Goal: Check status: Check status

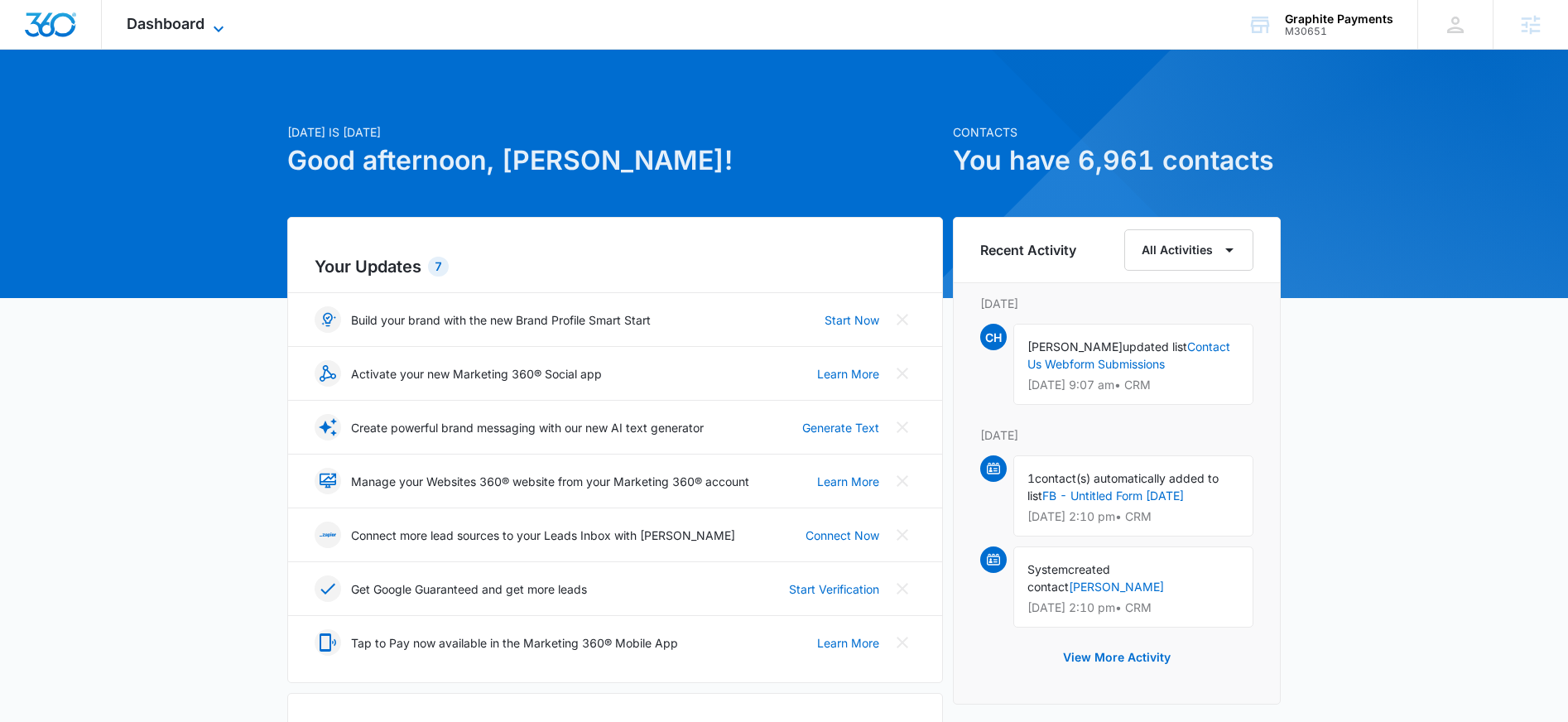
click at [211, 22] on icon at bounding box center [218, 29] width 20 height 20
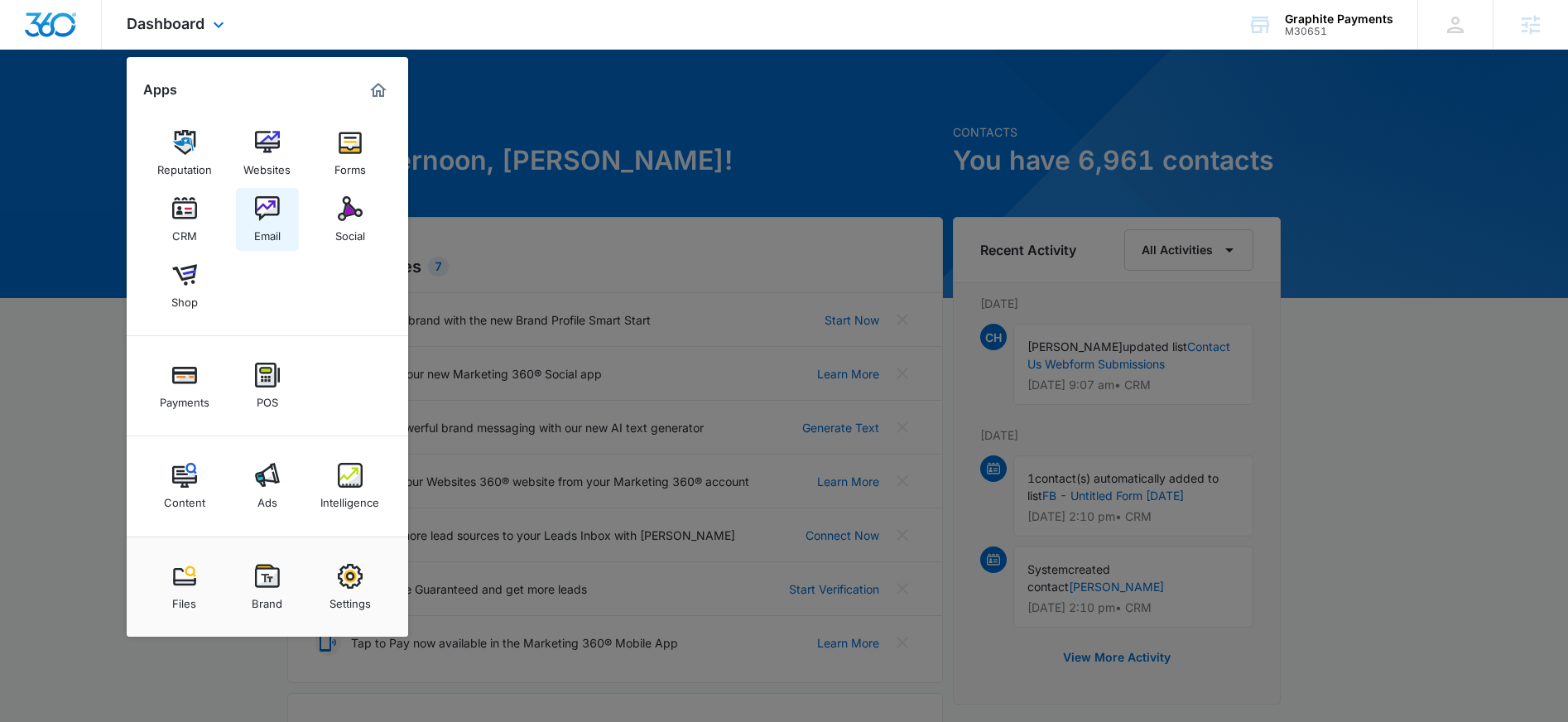
click at [266, 200] on img at bounding box center [266, 208] width 25 height 25
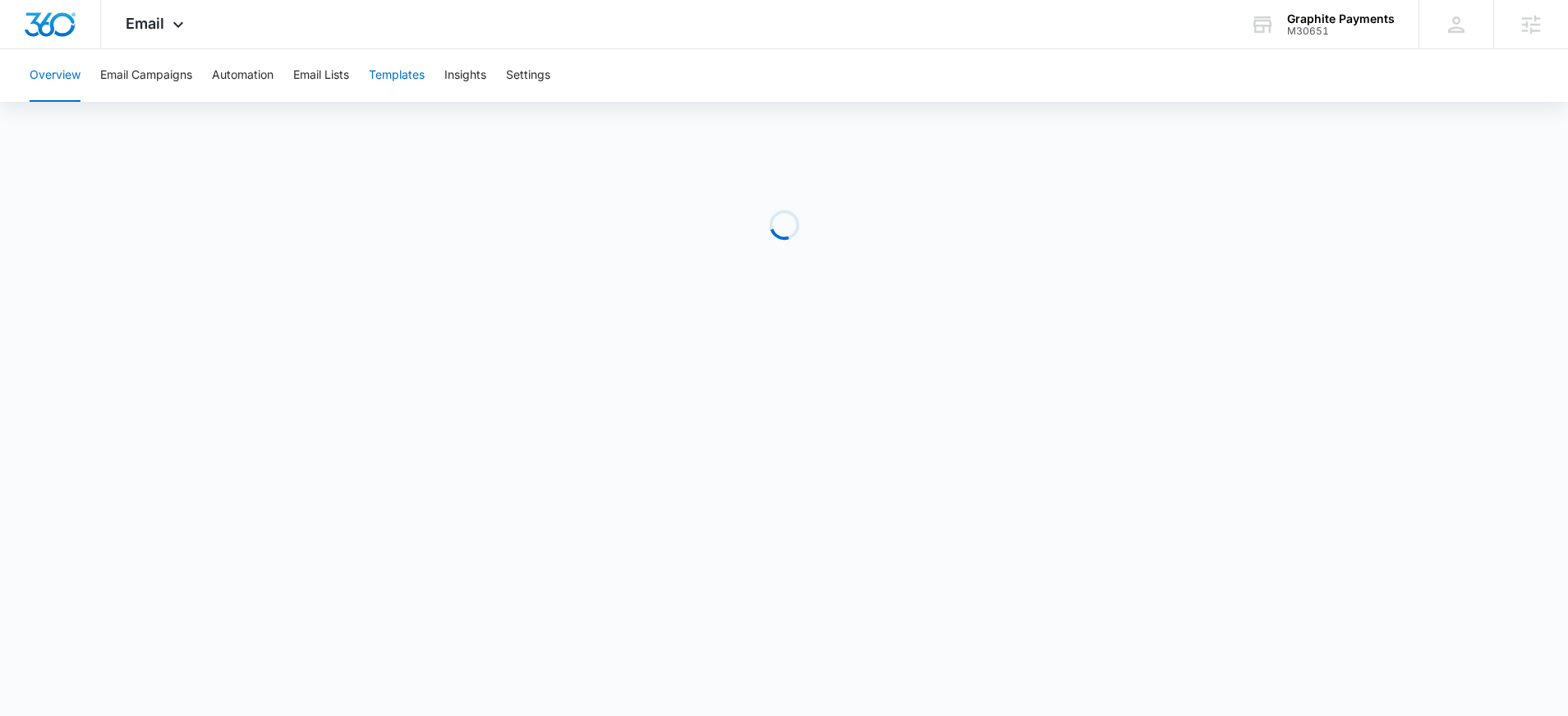
click at [392, 78] on button "Templates" at bounding box center [396, 75] width 56 height 53
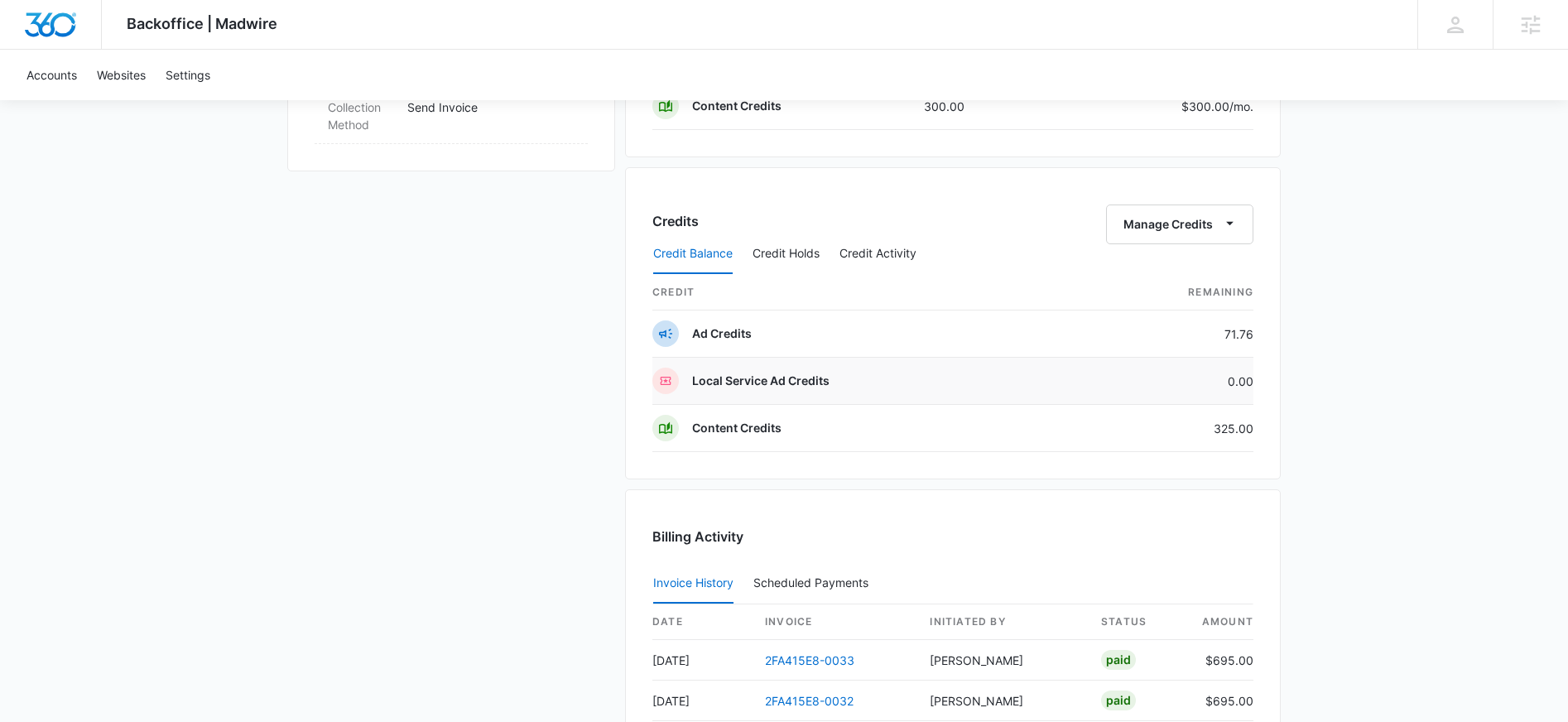
scroll to position [1133, 0]
click at [904, 254] on button "Credit Activity" at bounding box center [878, 251] width 77 height 39
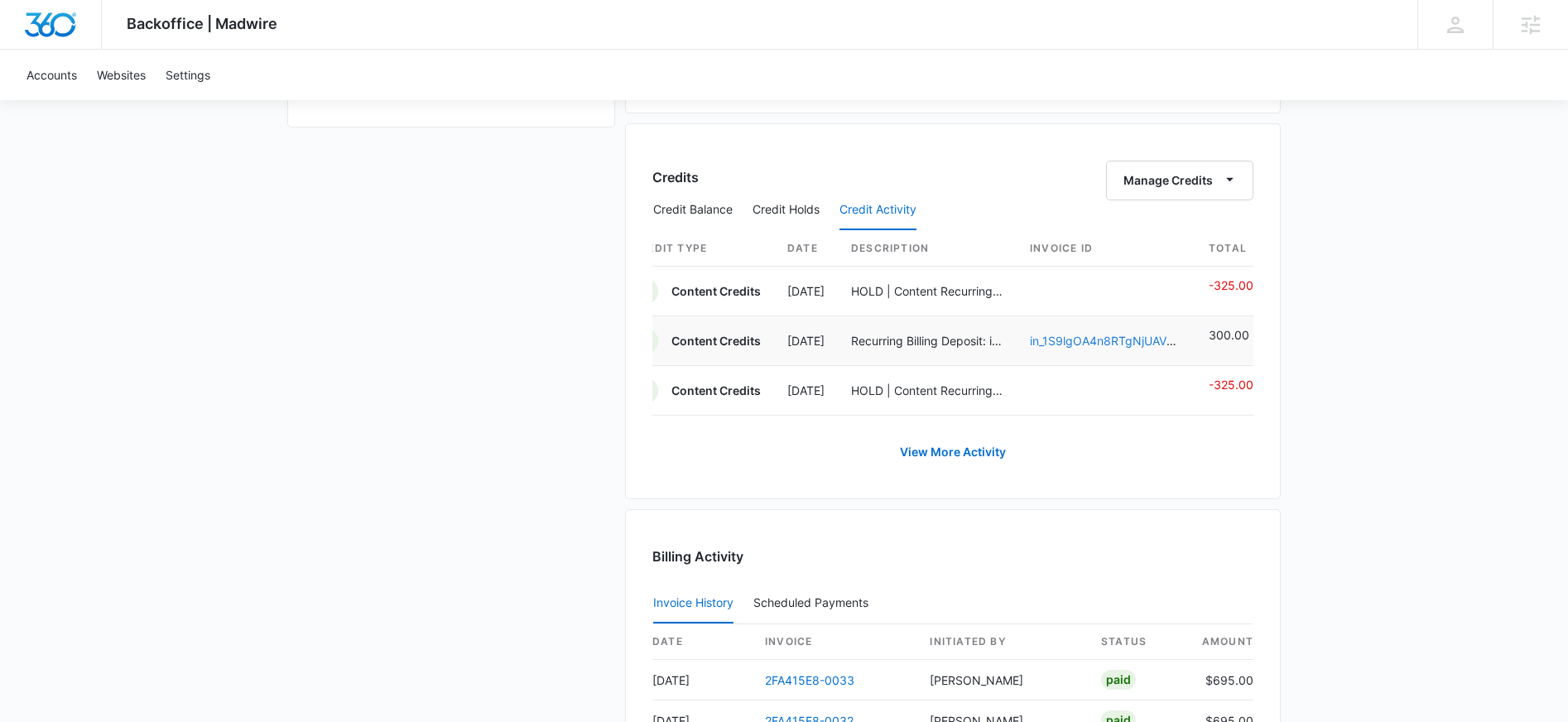
scroll to position [1207, 0]
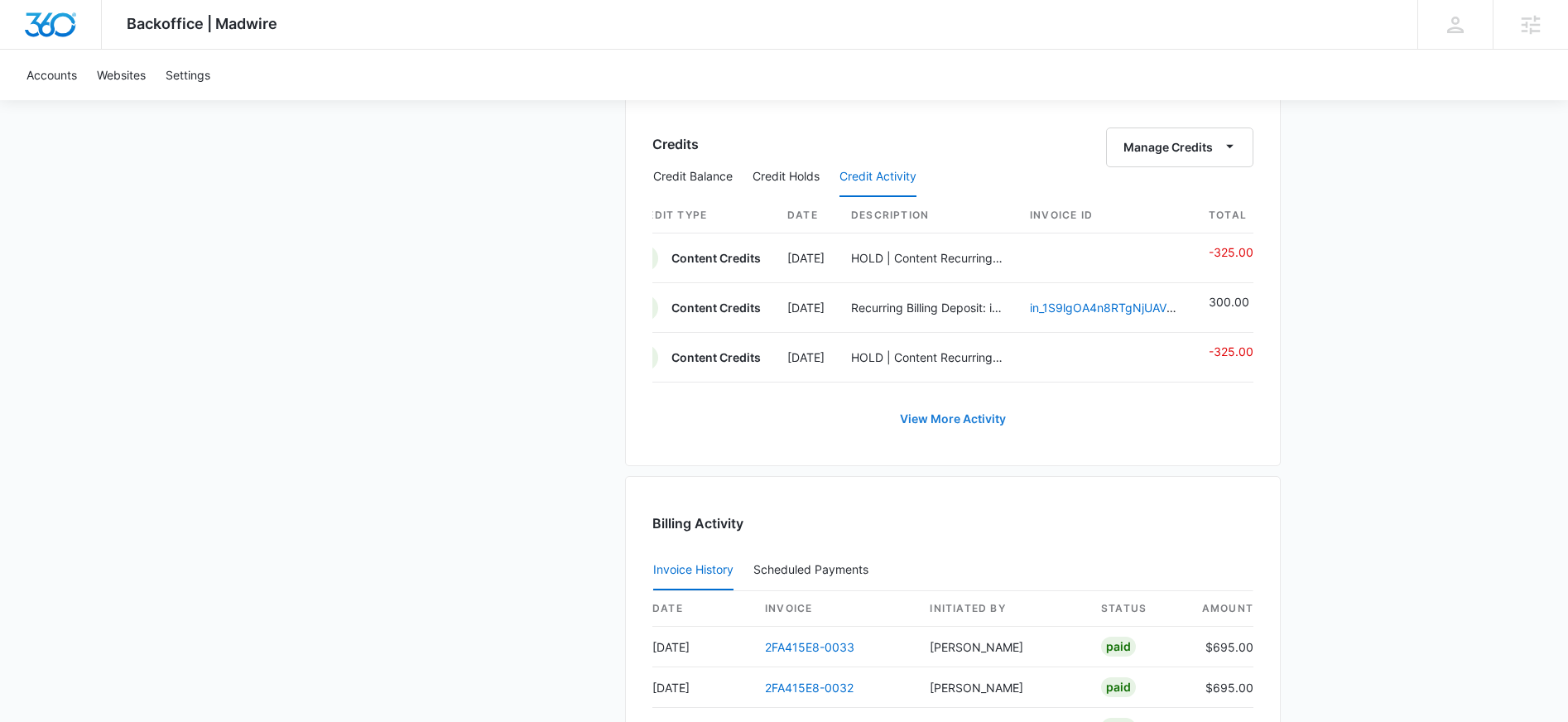
click at [967, 439] on link "View More Activity" at bounding box center [952, 418] width 139 height 39
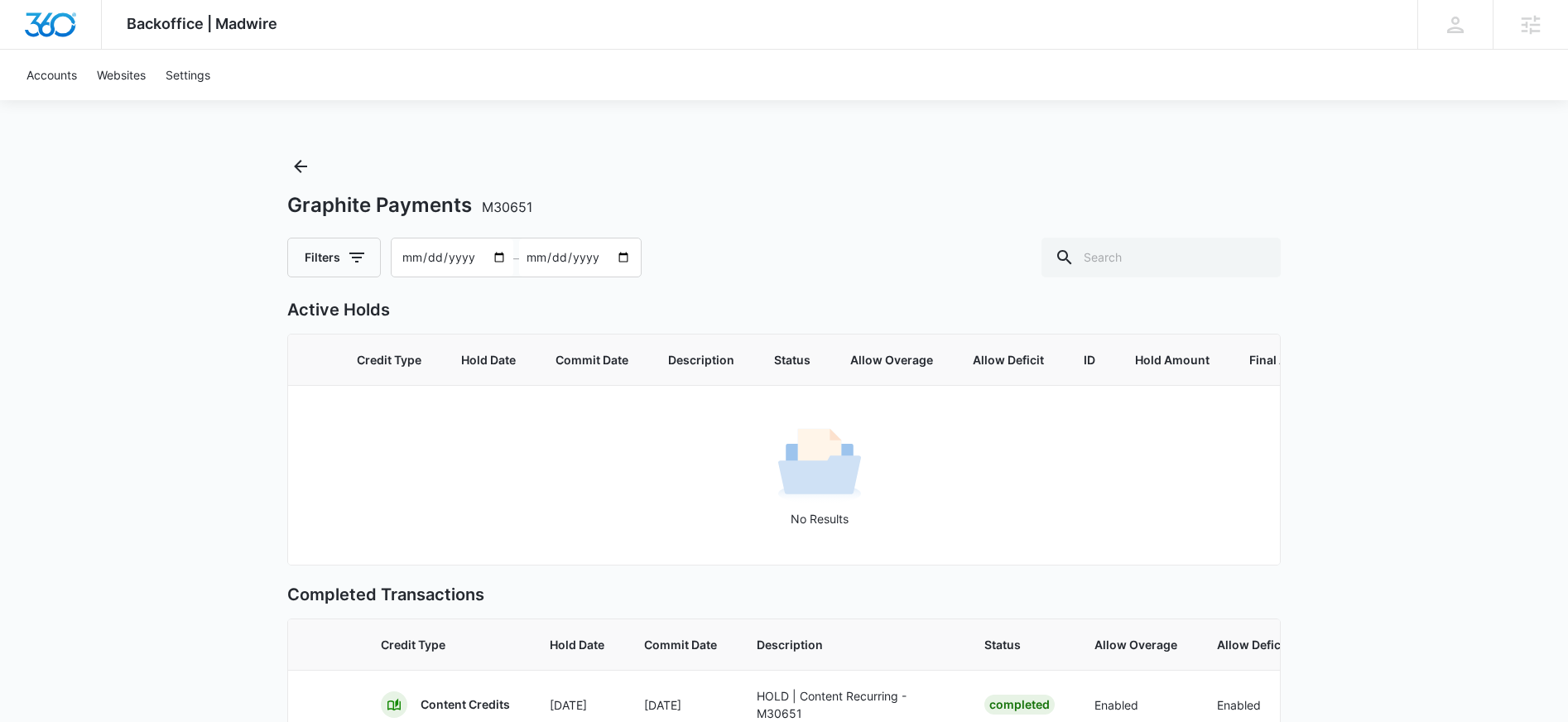
click at [624, 257] on input "[DATE]" at bounding box center [579, 257] width 121 height 38
type input "2025-09-09"
type input "2025-08-08"
type input "2025-08-09"
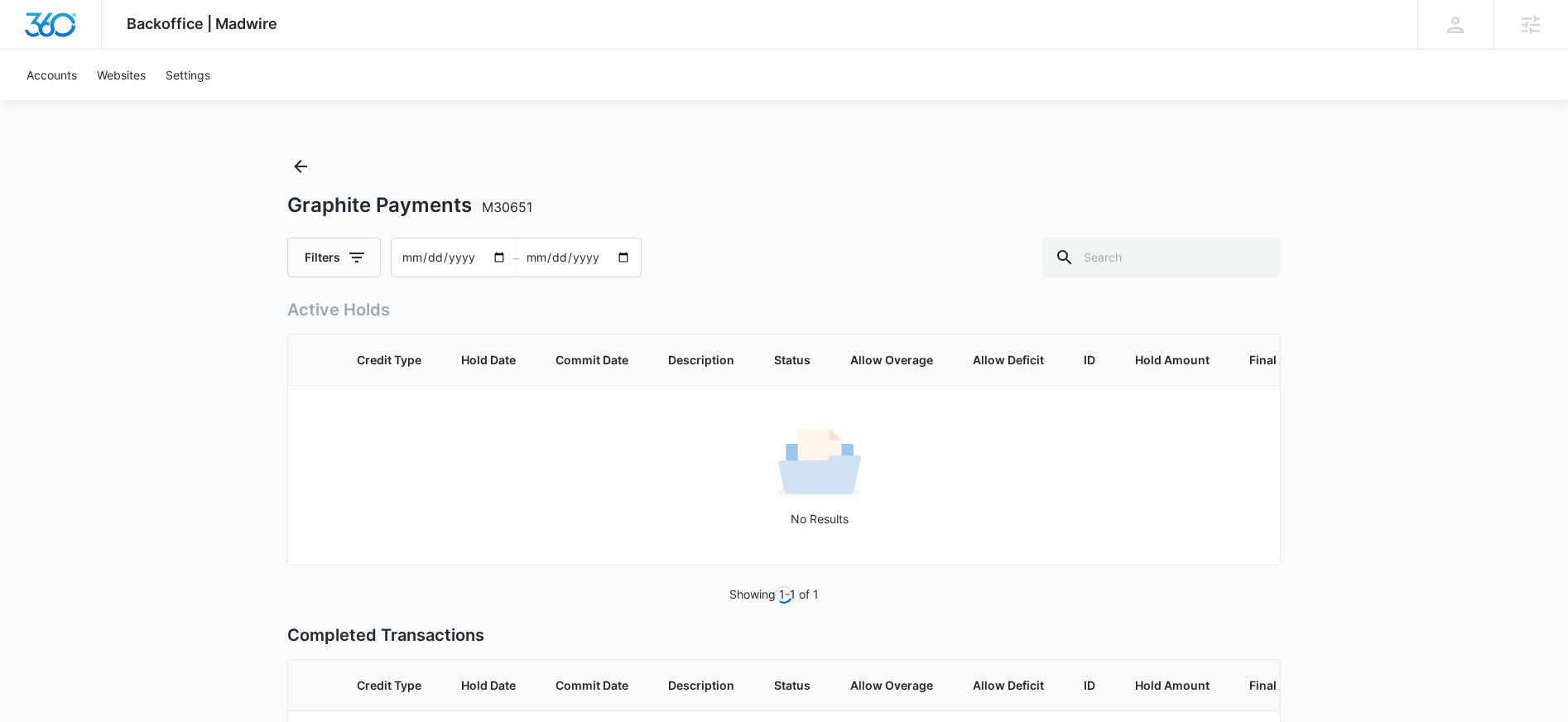
type input "2025-07-08"
type input "2025-07-09"
type input "2025-06-08"
type input "2025-06-09"
type input "2025-05-08"
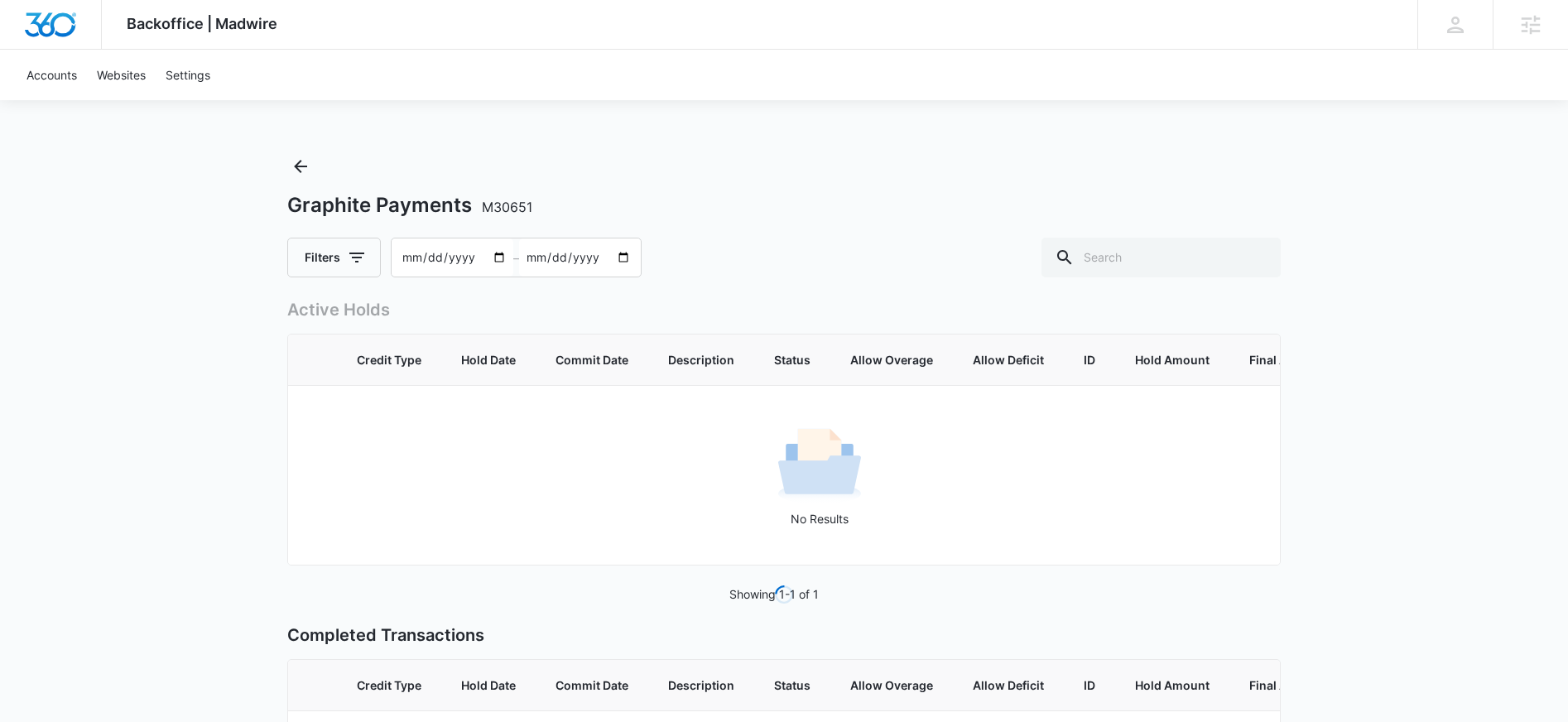
type input "2025-05-09"
type input "2025-04-08"
type input "2025-04-09"
type input "2025-03-08"
type input "2025-03-09"
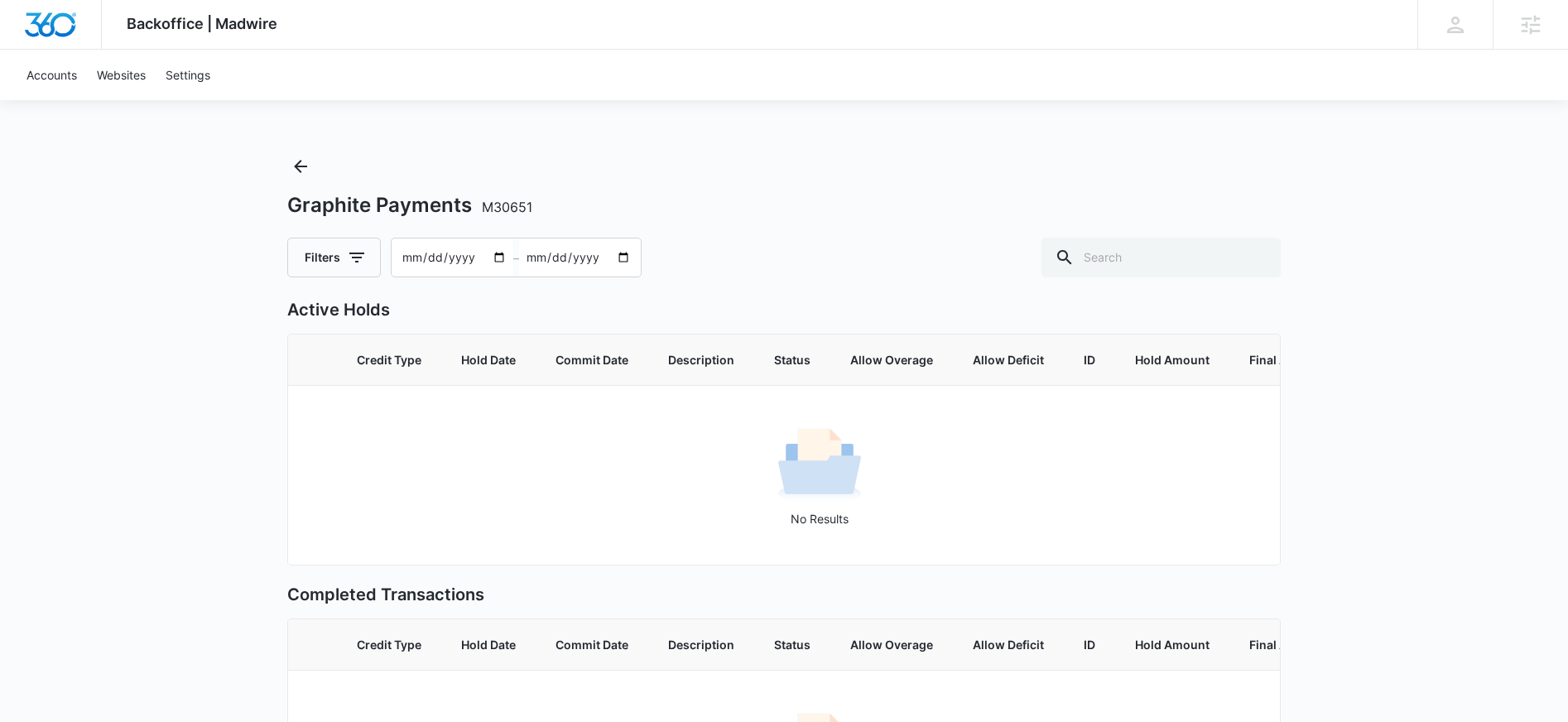
type input "2025-02-08"
type input "2025-02-09"
type input "2025-01-08"
type input "2025-01-09"
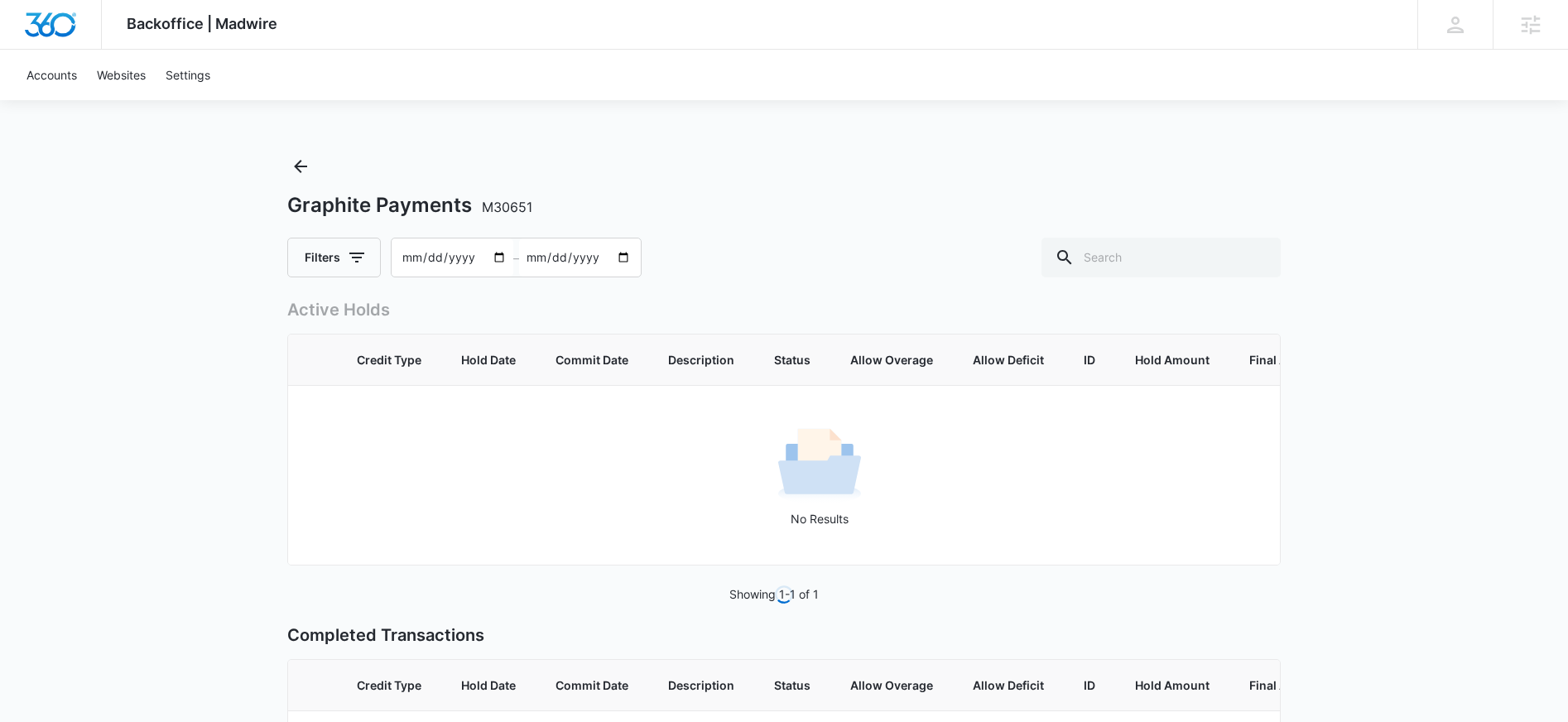
type input "2024-12-08"
type input "2024-12-09"
type input "2024-11-08"
type input "2024-11-09"
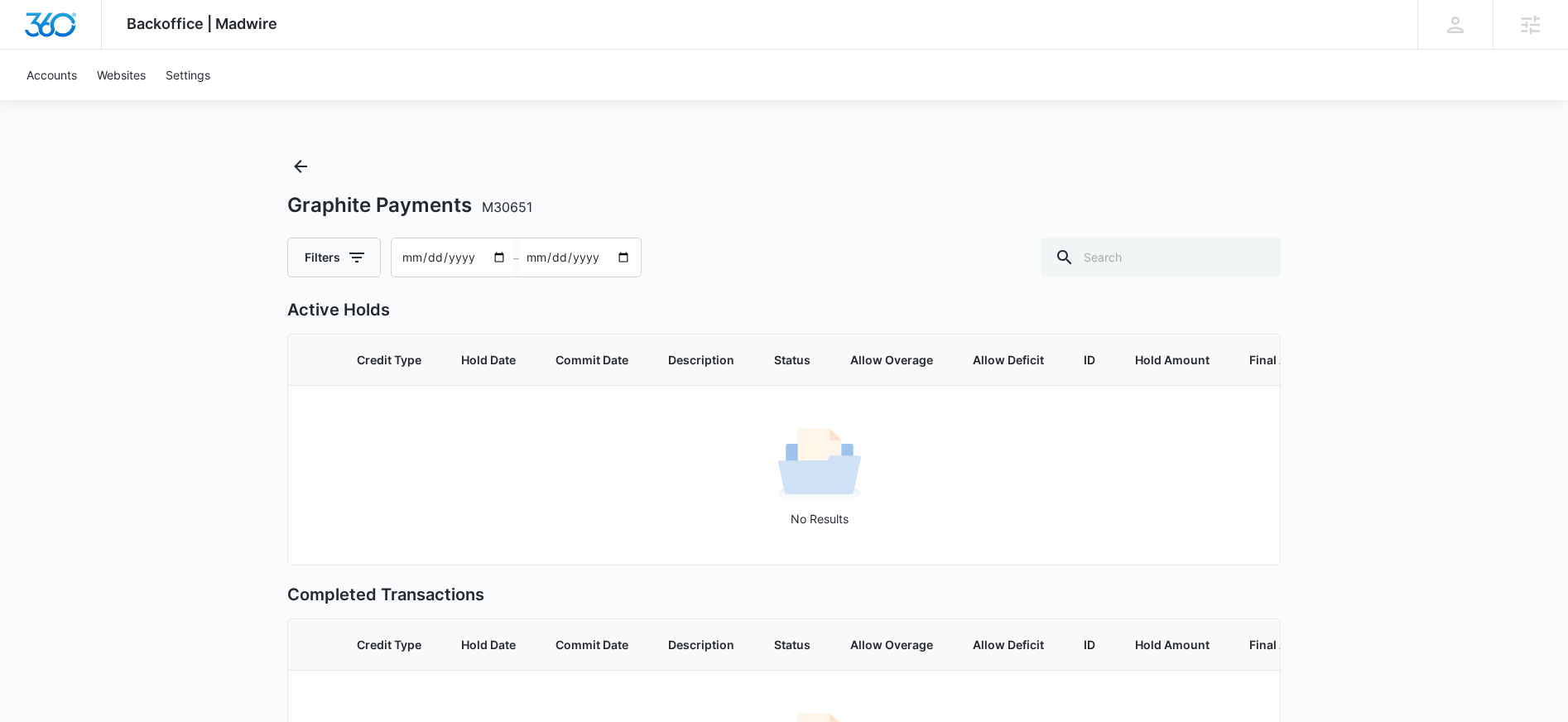
type input "2024-10-08"
type input "2024-10-09"
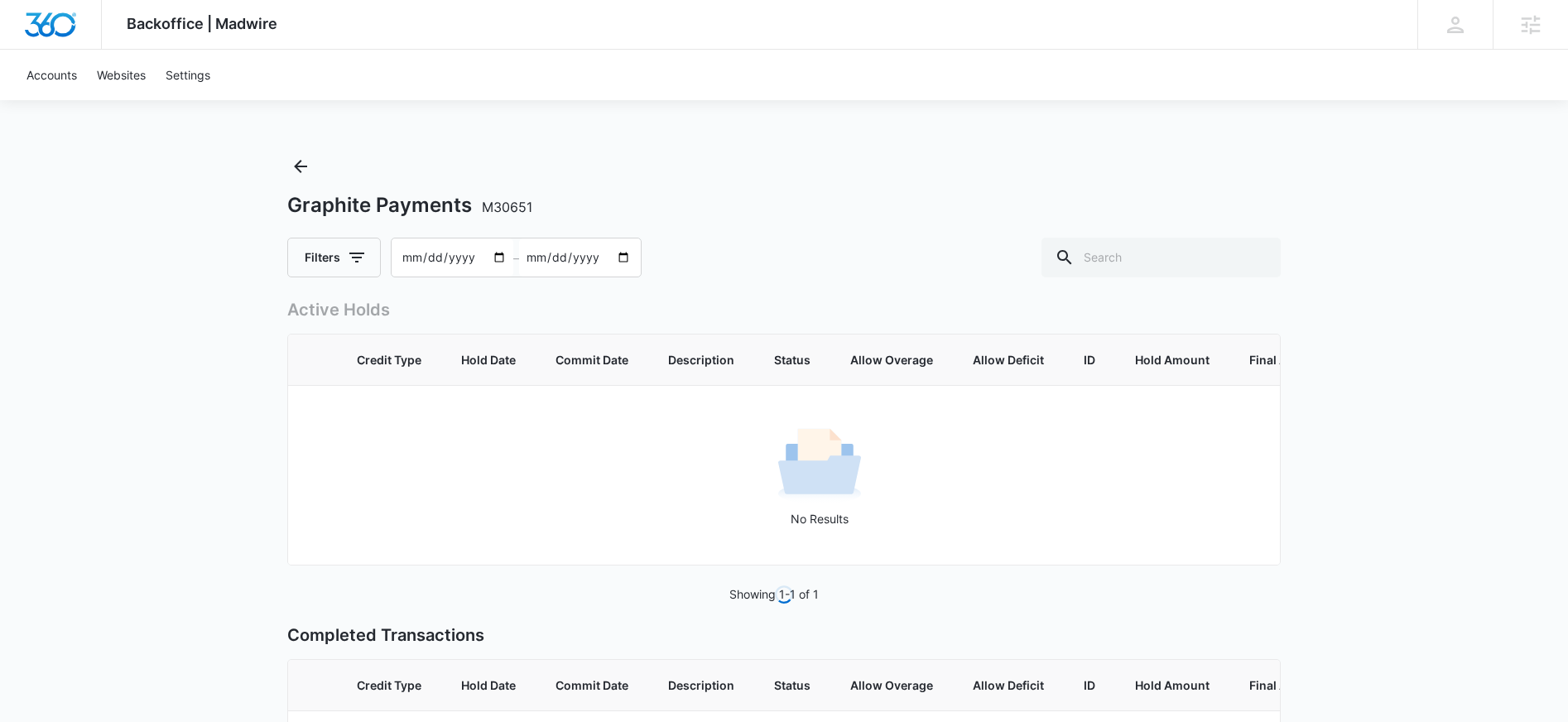
type input "2024-09-08"
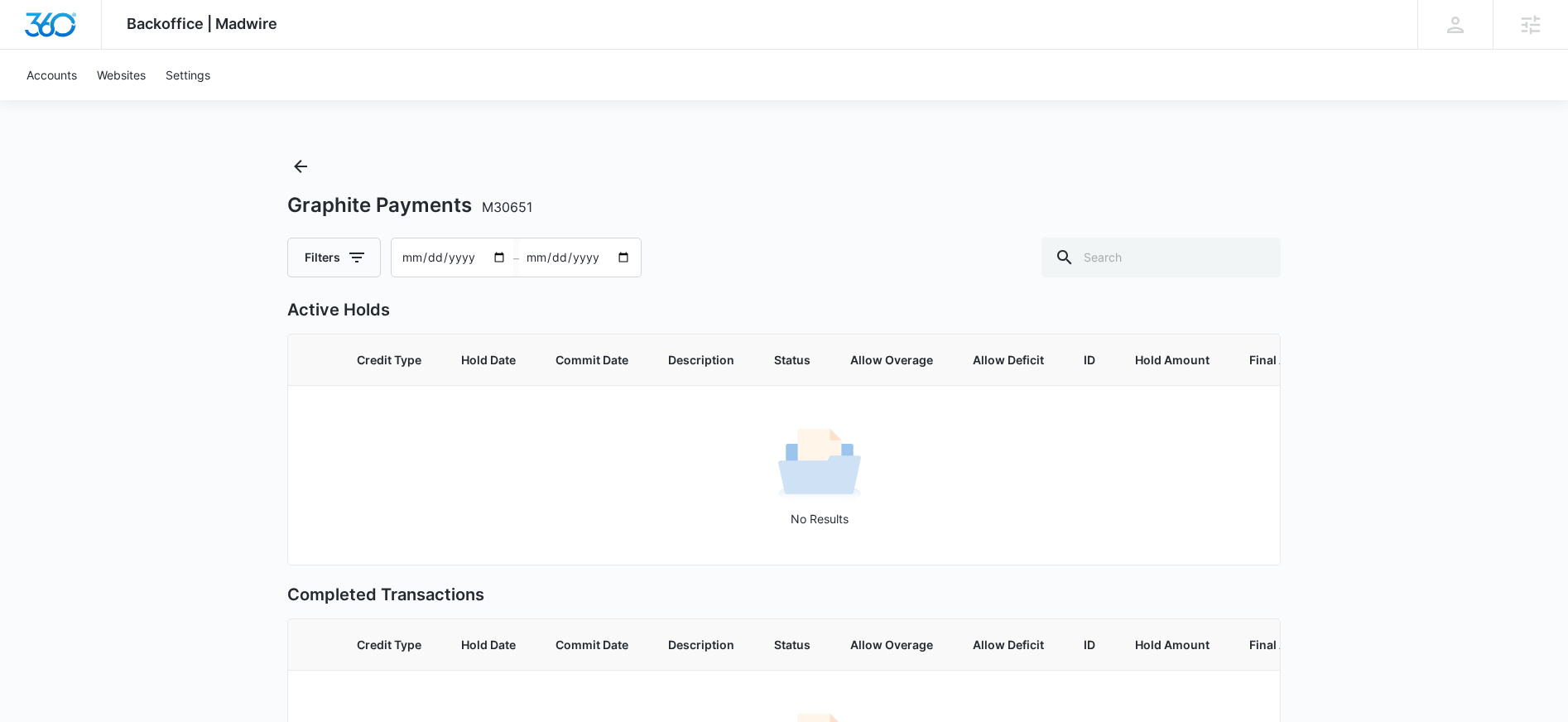
click at [595, 260] on input "2024-09-09" at bounding box center [579, 257] width 121 height 38
type input "0002-09-09"
type input "0002-09-08"
type input "2023-09-09"
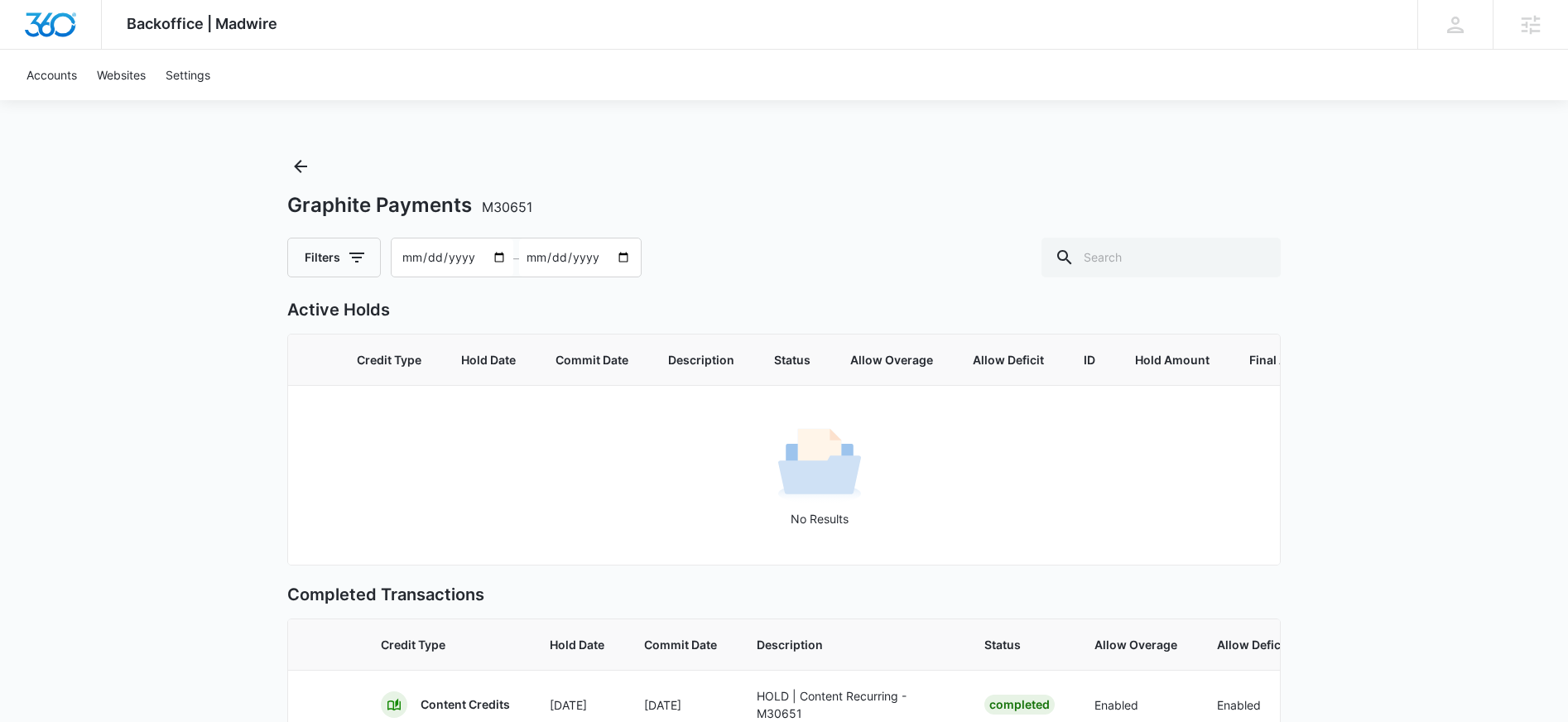
click at [615, 260] on input "[DATE]" at bounding box center [579, 257] width 121 height 38
click at [615, 260] on input "2025-10-09" at bounding box center [579, 257] width 121 height 38
click at [466, 265] on input "2025-08-10" at bounding box center [452, 257] width 121 height 38
click at [466, 258] on input "2025-08-10" at bounding box center [452, 257] width 121 height 38
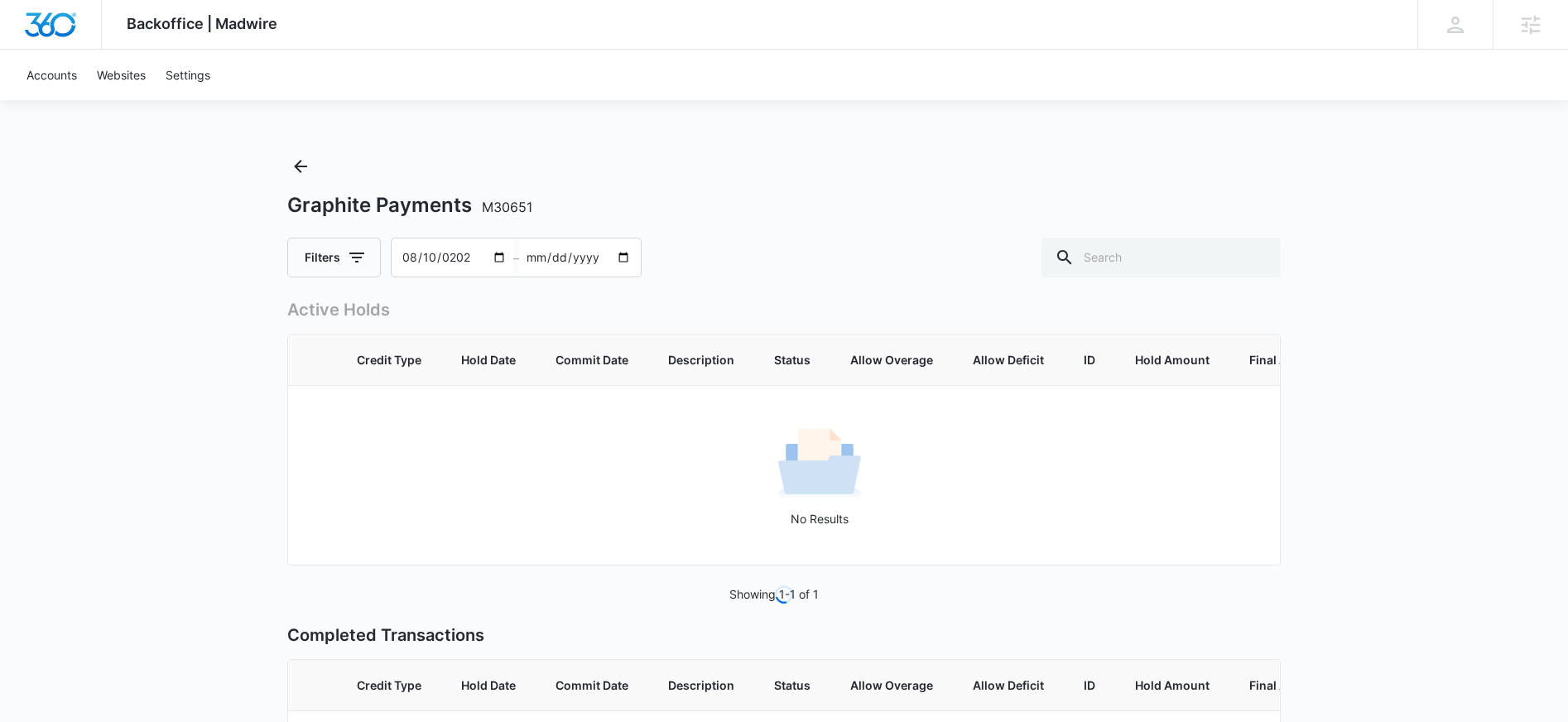
type input "2024-08-10"
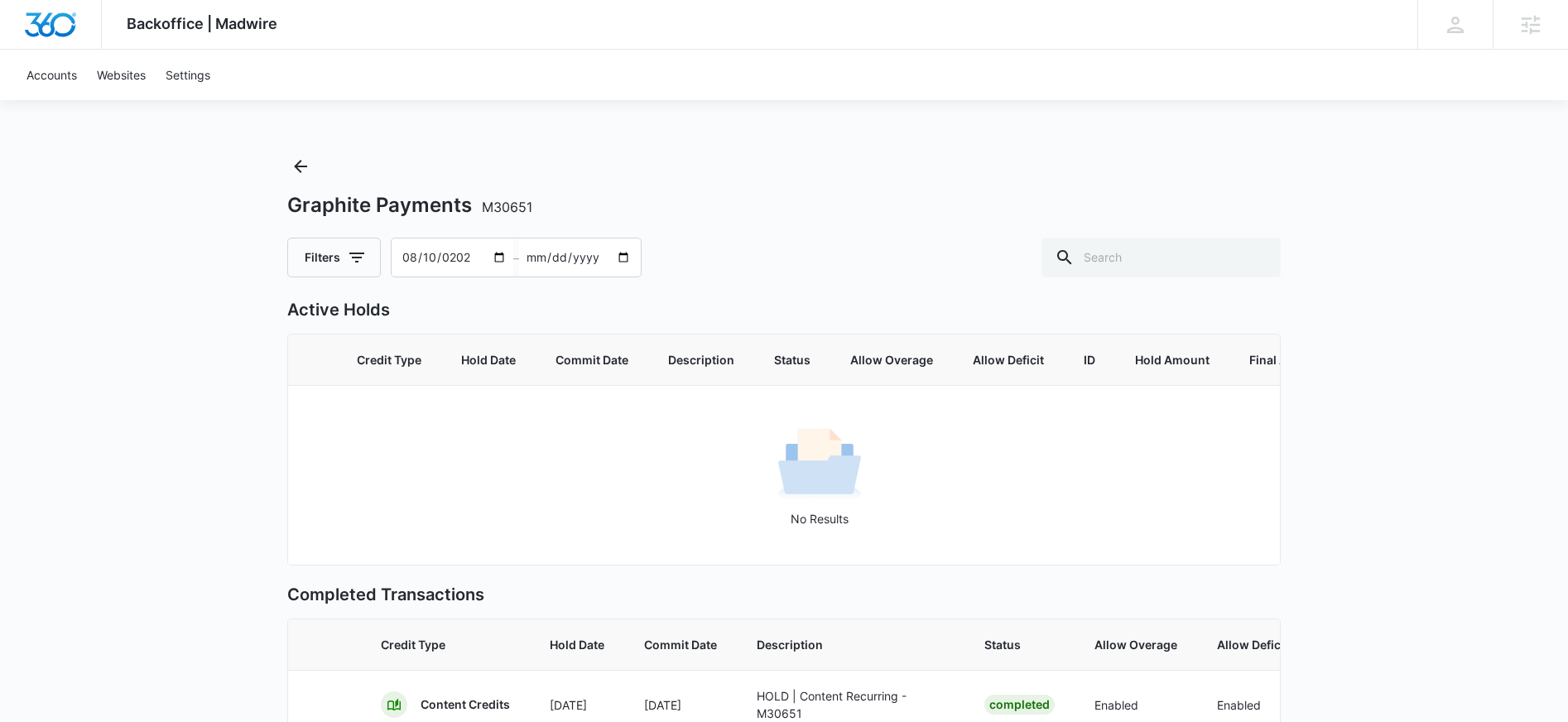
click at [746, 262] on div "Filters 2024-08-10 – 2025-10-09" at bounding box center [784, 257] width 994 height 39
click at [693, 263] on div "Filters 2024-08-10 – 2025-10-09" at bounding box center [784, 257] width 994 height 39
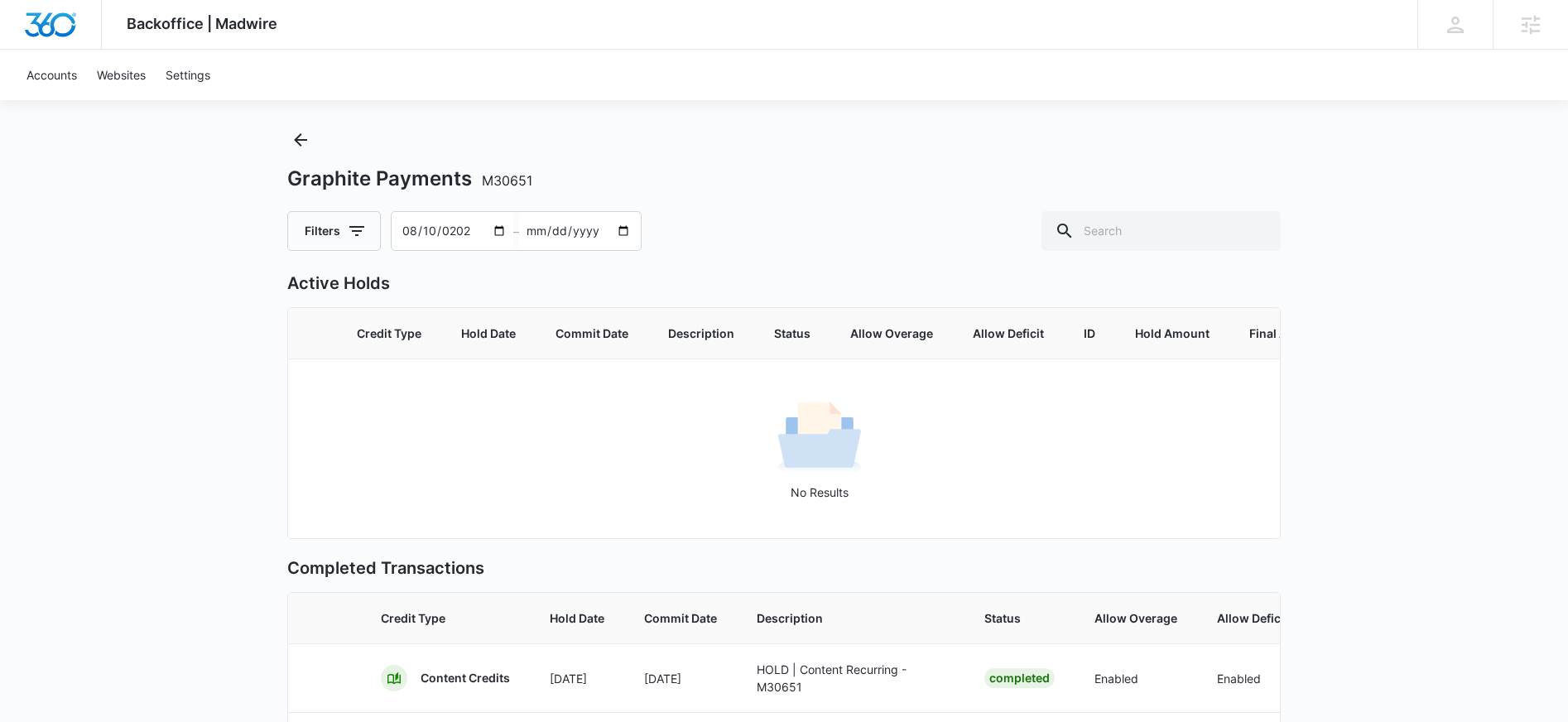
scroll to position [24, 0]
click at [347, 241] on icon "button" at bounding box center [357, 234] width 20 height 20
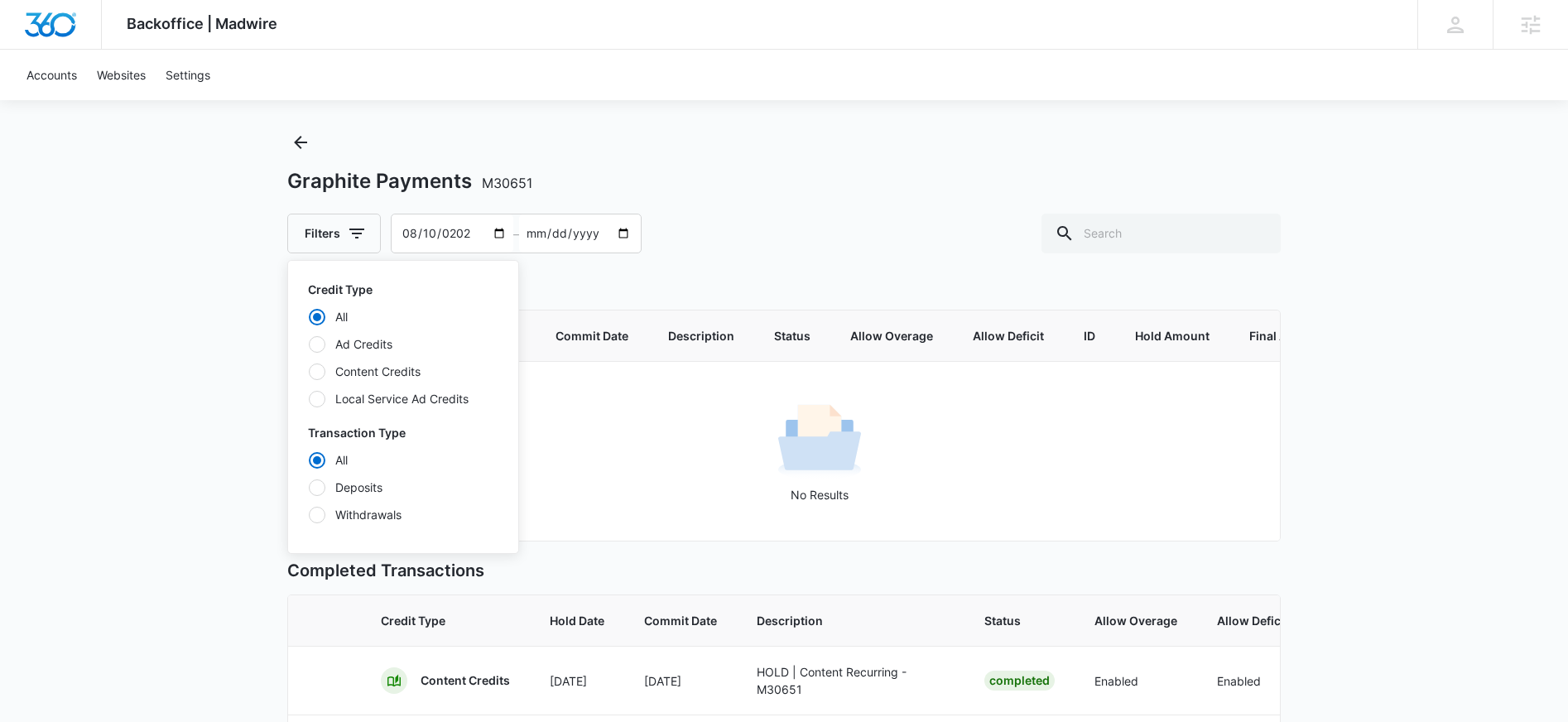
click at [379, 377] on label "Content Credits" at bounding box center [403, 372] width 190 height 18
click at [309, 372] on input "Content Credits" at bounding box center [308, 371] width 1 height 1
radio input "false"
radio input "true"
click at [1464, 442] on div "Backoffice | Madwire Apps Settings CH Carlee Heinmiller carlee.heinmiller@madwi…" at bounding box center [784, 687] width 1568 height 1423
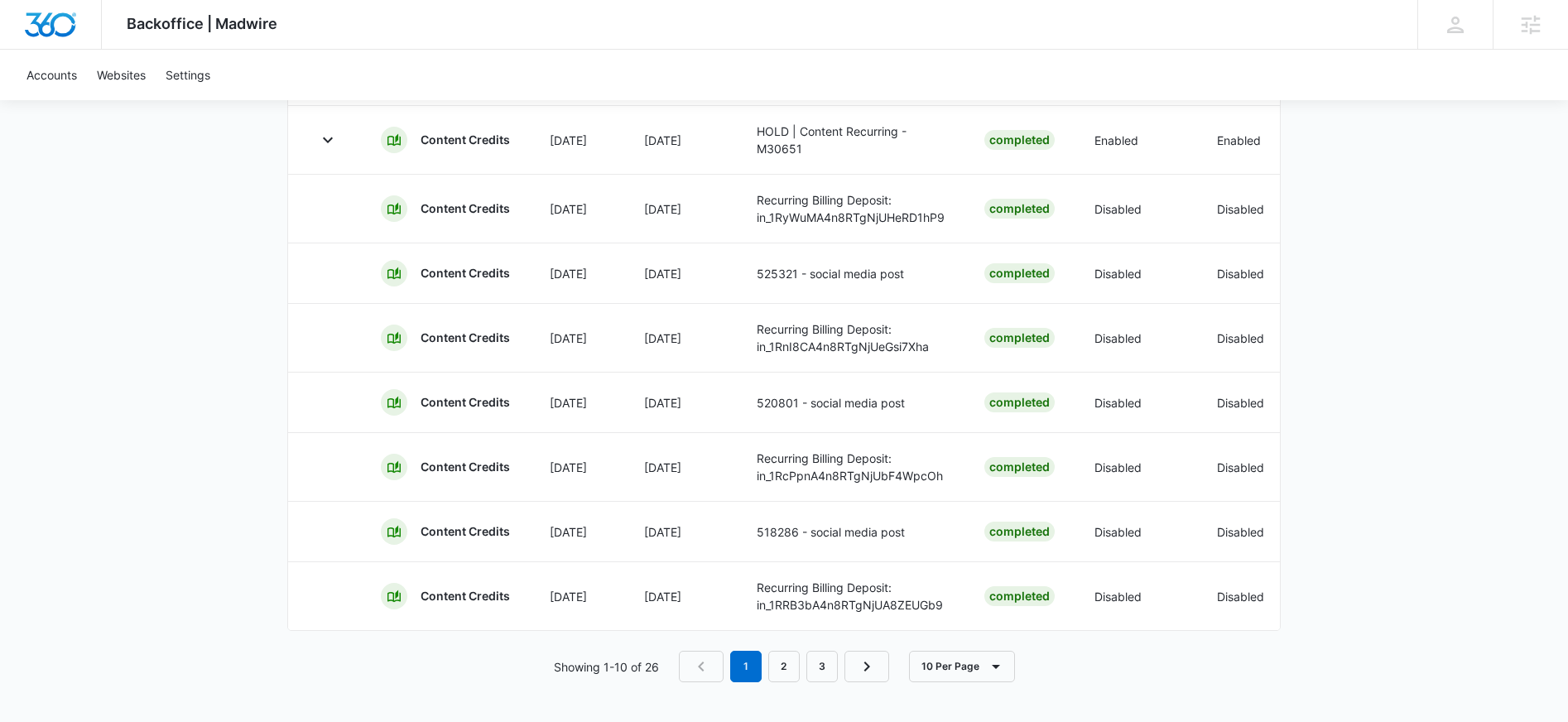
scroll to position [727, 0]
click at [780, 668] on link "2" at bounding box center [784, 667] width 32 height 32
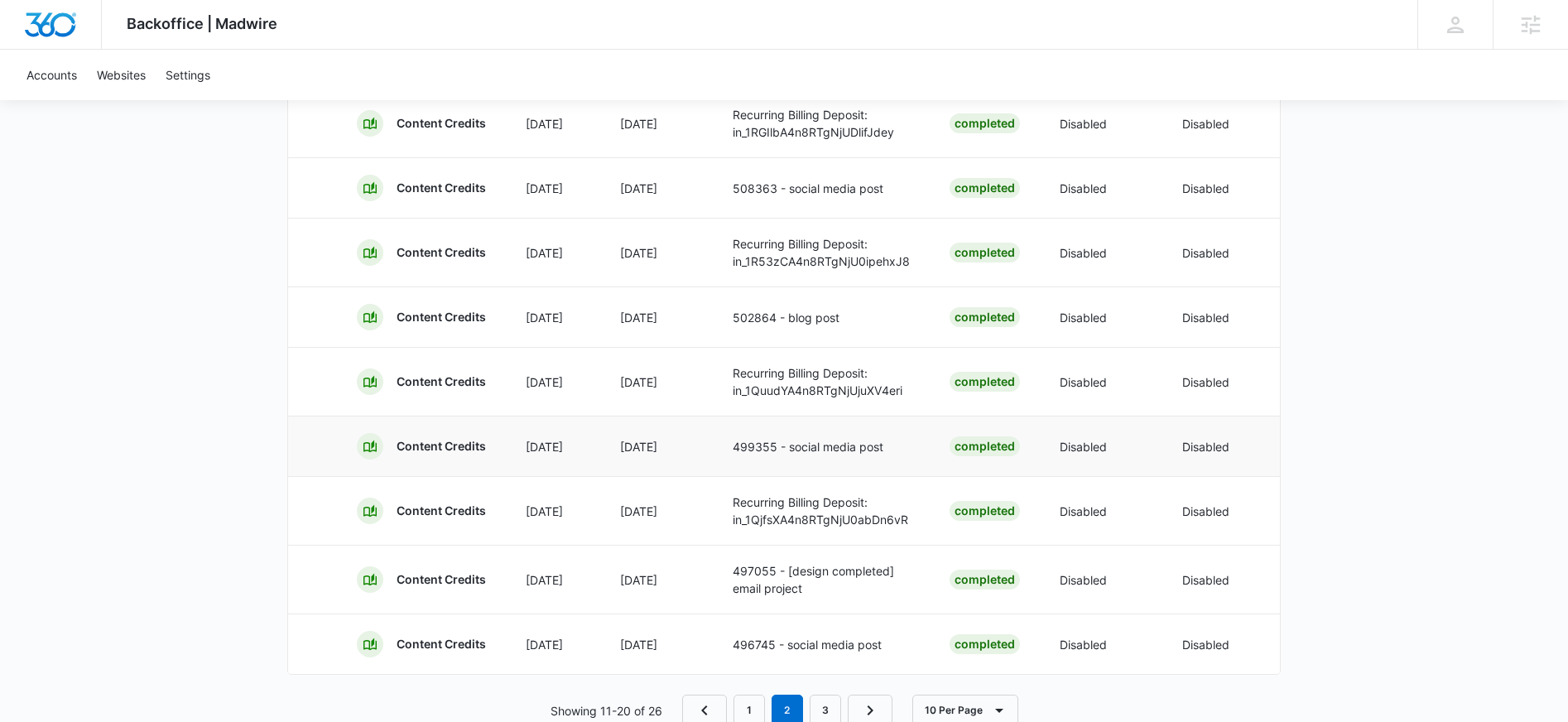
scroll to position [389, 0]
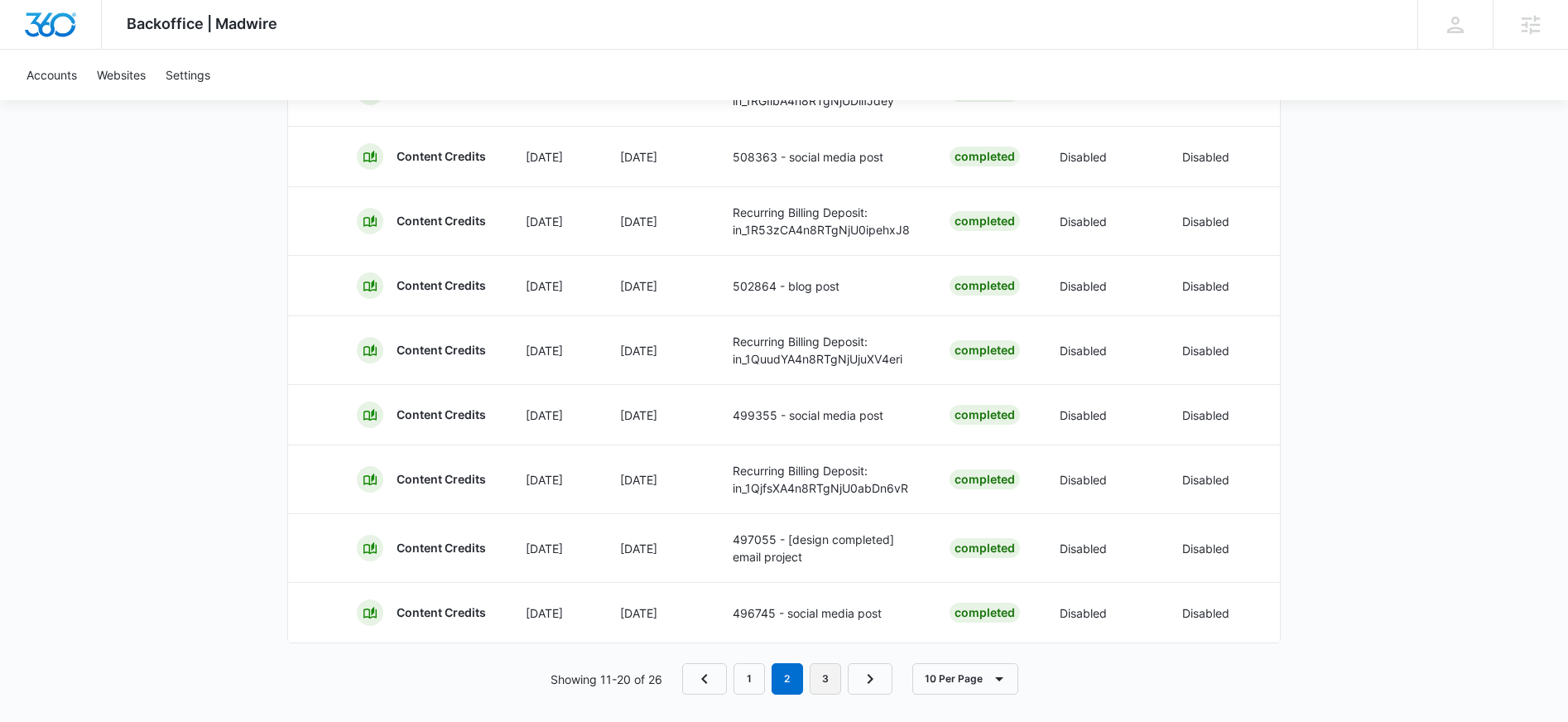
click at [818, 679] on link "3" at bounding box center [826, 679] width 32 height 32
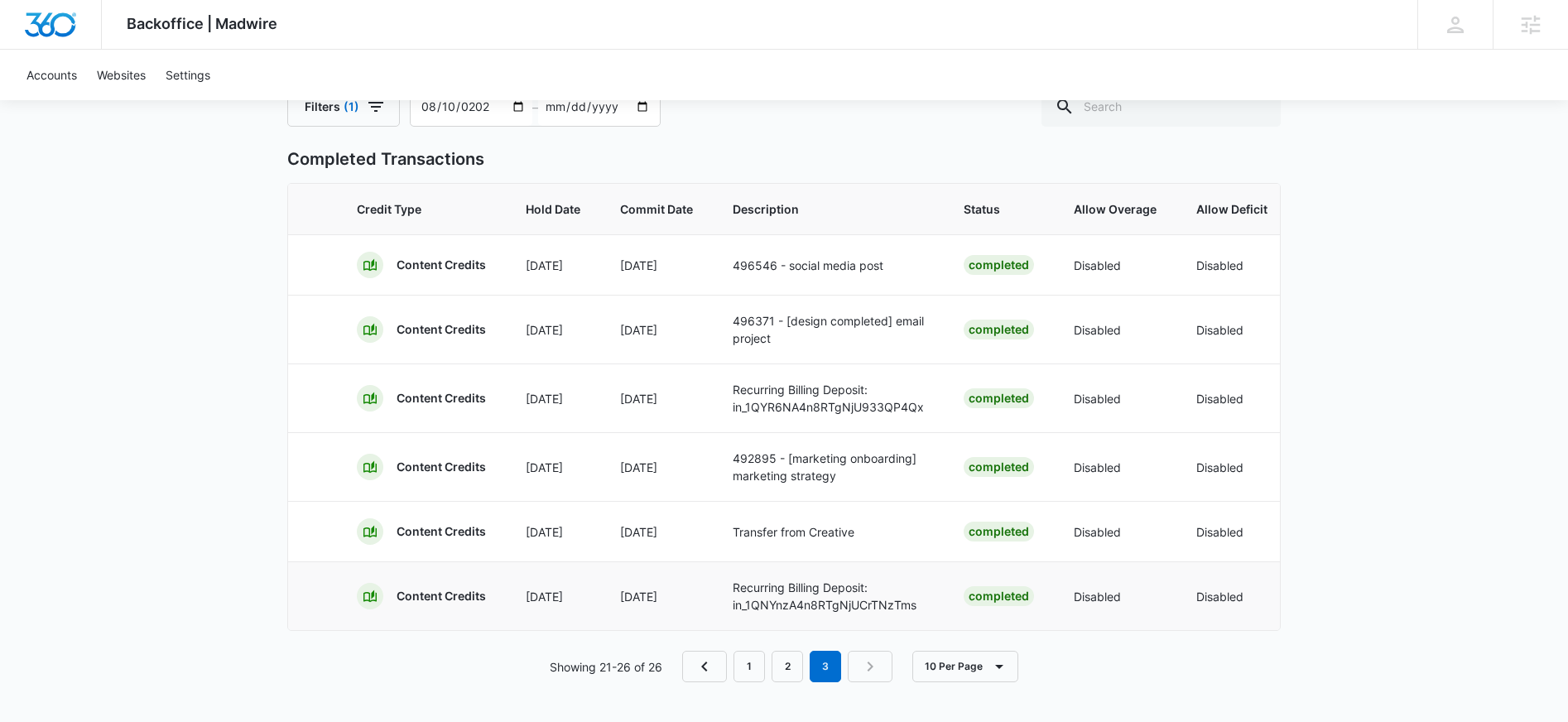
scroll to position [0, 0]
